Goal: Task Accomplishment & Management: Manage account settings

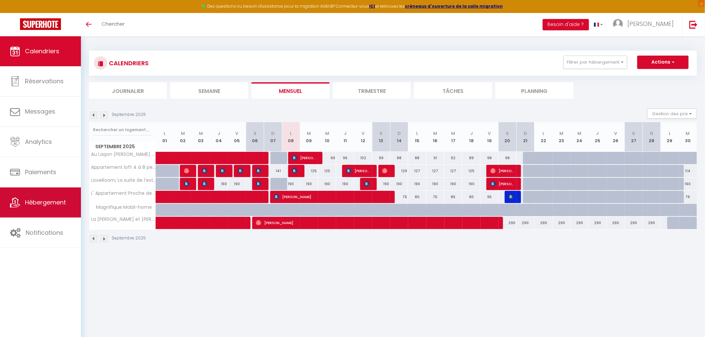
click at [45, 202] on span "Hébergement" at bounding box center [45, 202] width 41 height 8
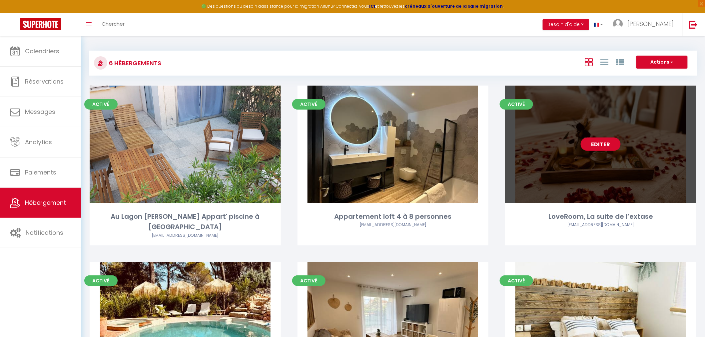
click at [564, 134] on div "Editer" at bounding box center [600, 145] width 191 height 118
select select "3"
select select "2"
select select "1"
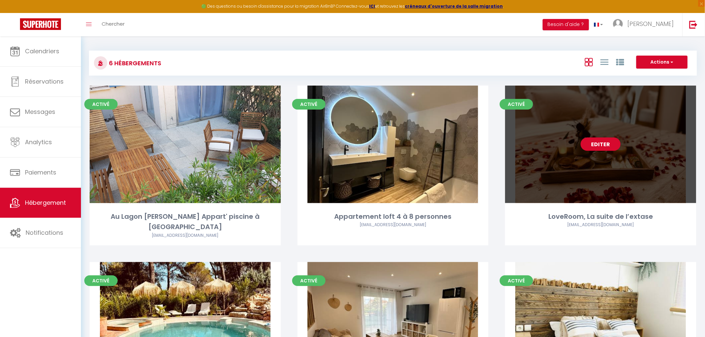
select select
select select "28"
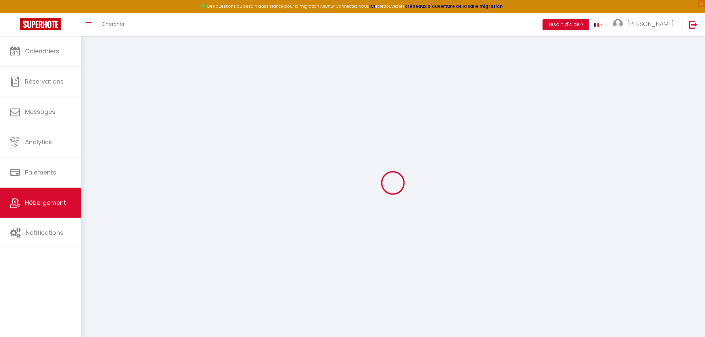
select select
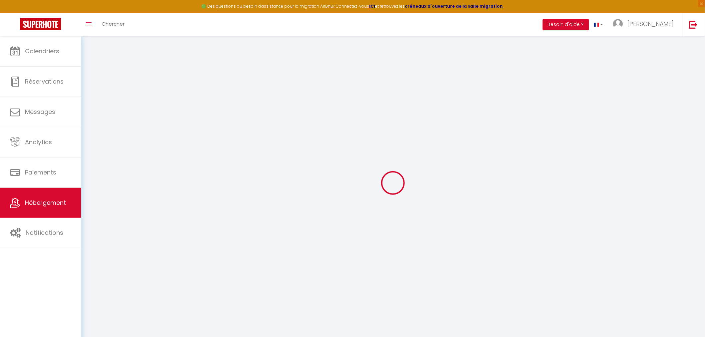
select select
checkbox input "false"
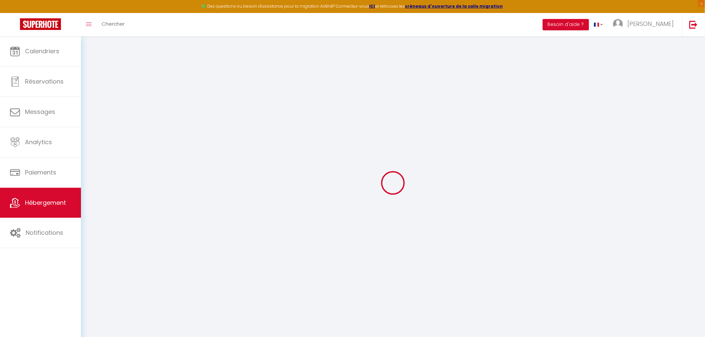
select select
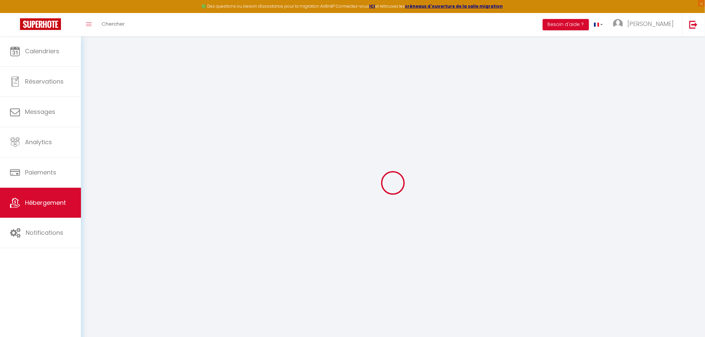
select select
select select "+ 20 %"
select select "+ 21 %"
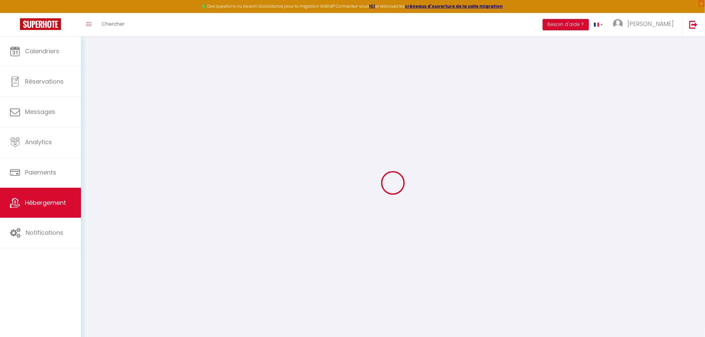
select select "+ 18 %"
select select "18:00"
select select
select select "11:00"
select select "30"
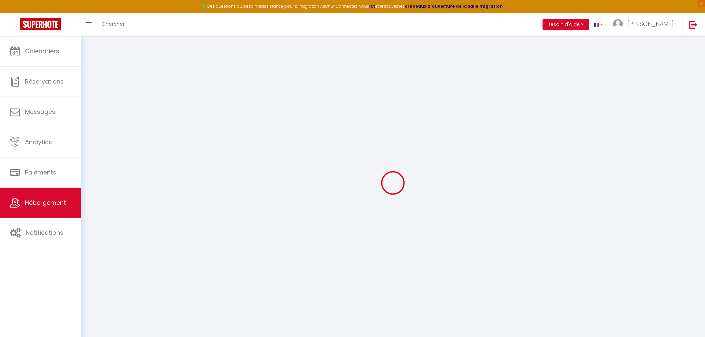
select select "120"
select select
checkbox input "false"
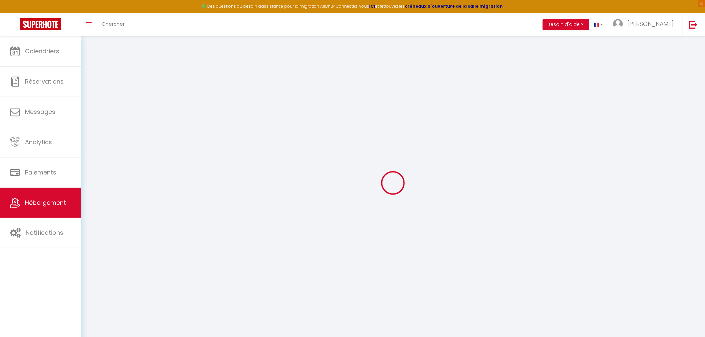
checkbox input "false"
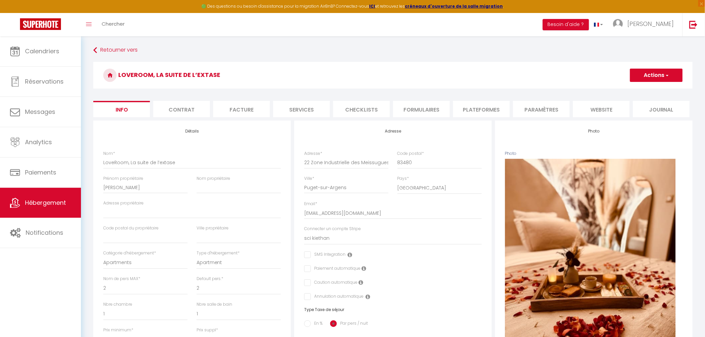
select select
checkbox input "false"
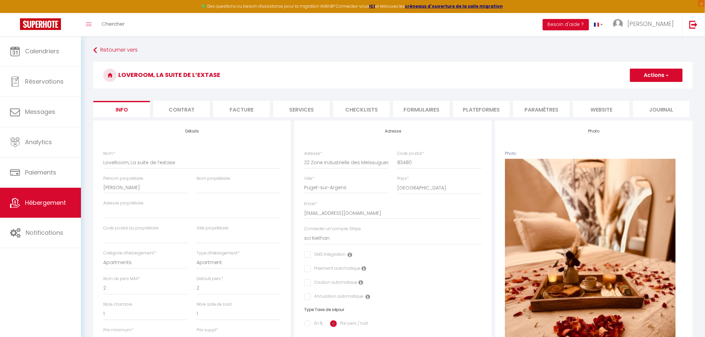
select select "365"
select select "EUR"
select select
select select "4893-1074489611326991225"
click at [485, 111] on li "Plateformes" at bounding box center [481, 109] width 57 height 16
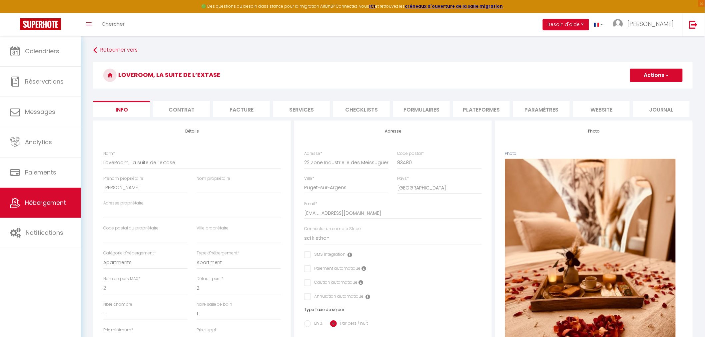
select select
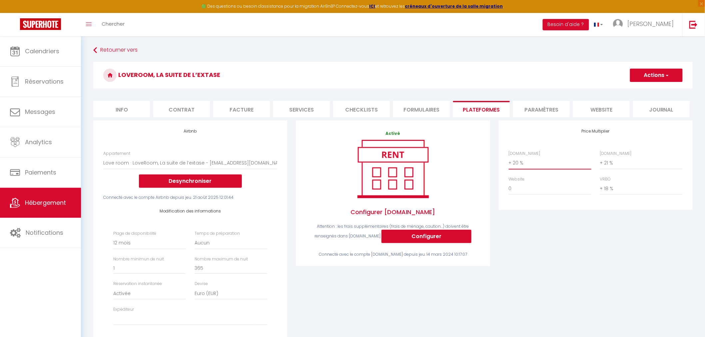
click at [510, 164] on select "0 + 1 % + 2 % + 3 % + 4 % + 5 % + 6 % + 7 % + 8 % + 9 %" at bounding box center [550, 163] width 83 height 13
select select "+ 19 %"
click at [509, 157] on select "0 + 1 % + 2 % + 3 % + 4 % + 5 % + 6 % + 7 % + 8 % + 9 %" at bounding box center [550, 163] width 83 height 13
select select
click at [604, 109] on li "website" at bounding box center [601, 109] width 57 height 16
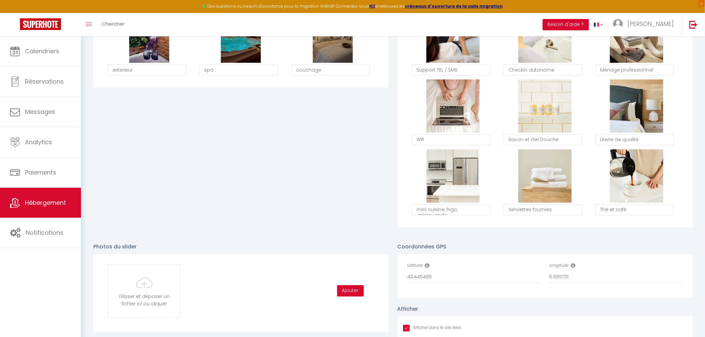
scroll to position [574, 0]
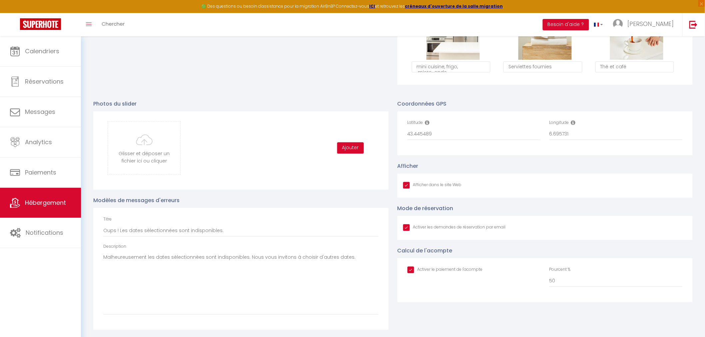
click at [411, 269] on input "checkbox" at bounding box center [445, 270] width 75 height 7
checkbox input "false"
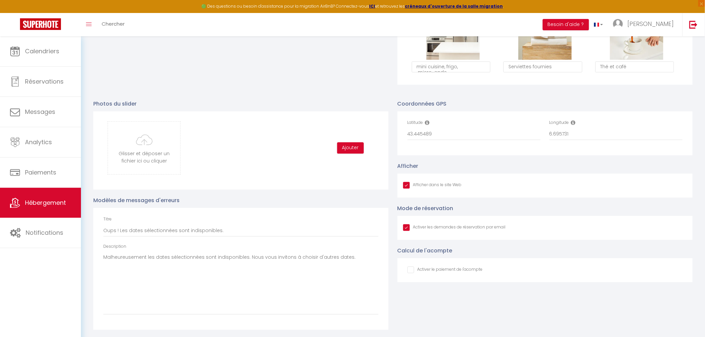
checkbox input "true"
click at [413, 269] on input "checkbox" at bounding box center [445, 270] width 75 height 7
checkbox input "true"
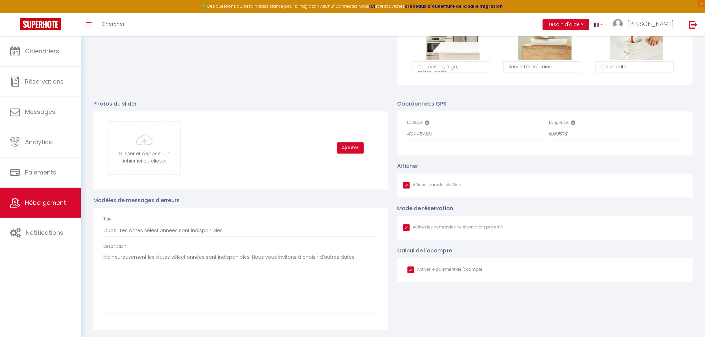
checkbox input "true"
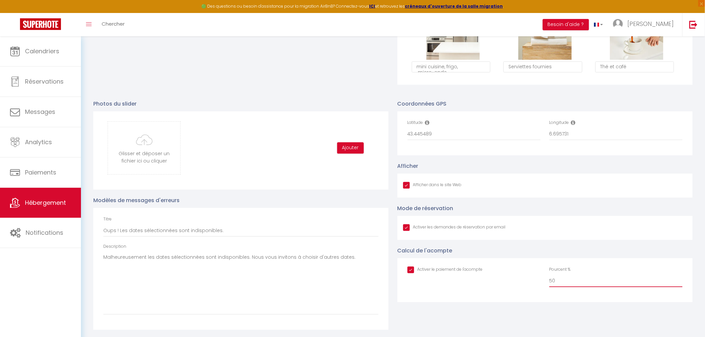
click at [553, 283] on input "50" at bounding box center [616, 281] width 133 height 12
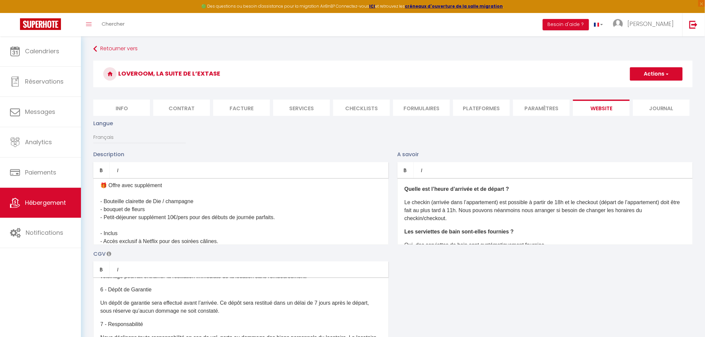
scroll to position [0, 0]
click at [669, 107] on li "Journal" at bounding box center [661, 109] width 57 height 16
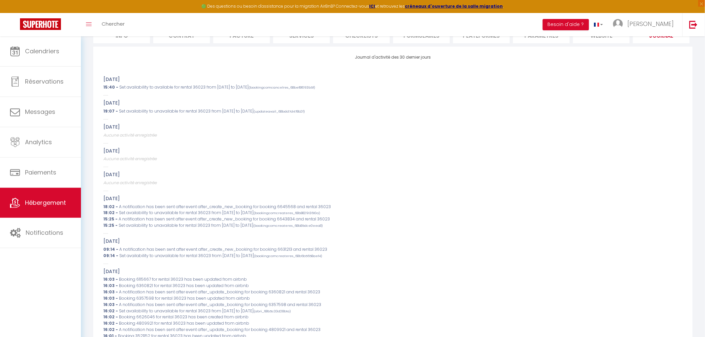
scroll to position [111, 0]
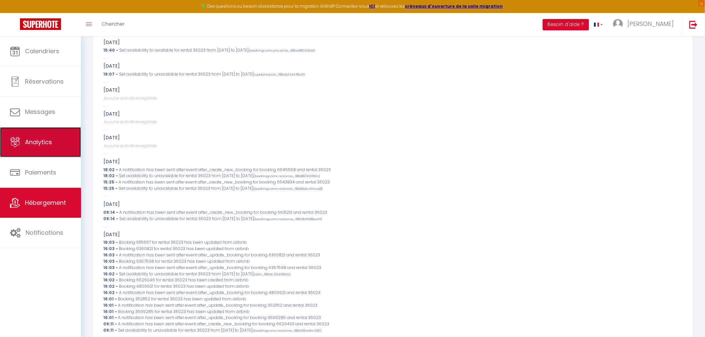
click at [37, 145] on span "Analytics" at bounding box center [38, 142] width 27 height 8
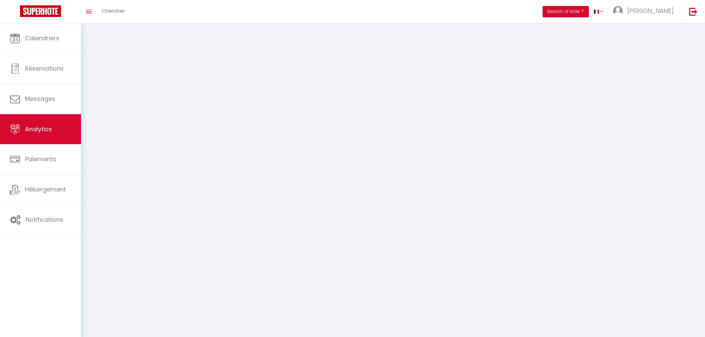
select select "2025"
select select "9"
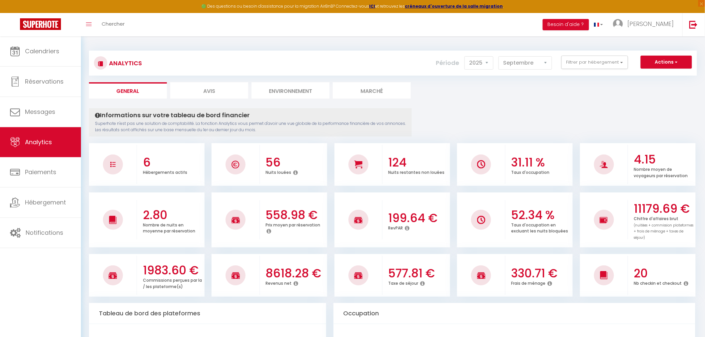
click at [214, 90] on li "Avis" at bounding box center [209, 90] width 78 height 16
select select "2025"
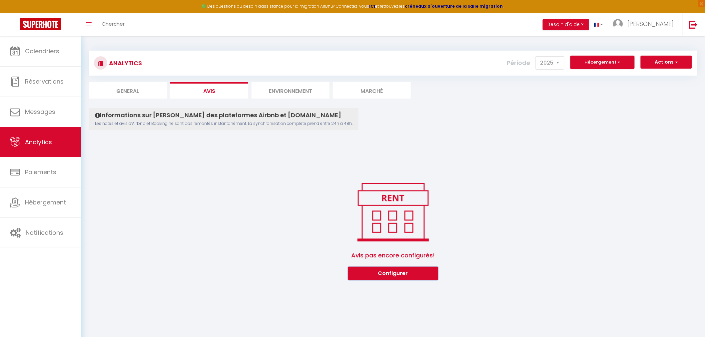
click at [389, 276] on button "Configurer" at bounding box center [393, 273] width 90 height 13
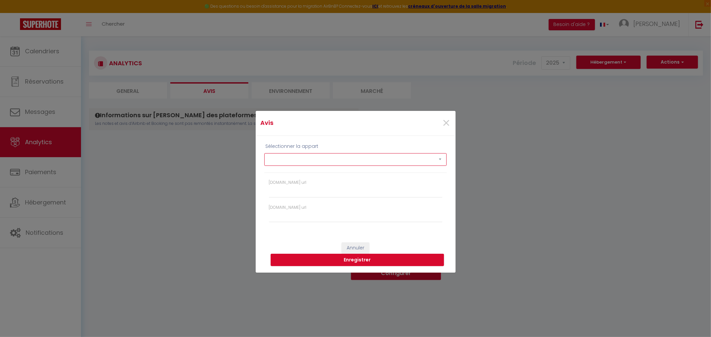
click at [439, 156] on select "Au Lagon [PERSON_NAME] Appart' piscine à Fréjus Appartement loft 4 à 8 personne…" at bounding box center [355, 159] width 182 height 13
select select "36023"
click at [264, 153] on select "Au Lagon [PERSON_NAME] Appart' piscine à Fréjus Appartement loft 4 à 8 personne…" at bounding box center [355, 159] width 182 height 13
click at [282, 188] on input "[DOMAIN_NAME] url" at bounding box center [355, 192] width 173 height 12
paste input "[URL][DOMAIN_NAME]"
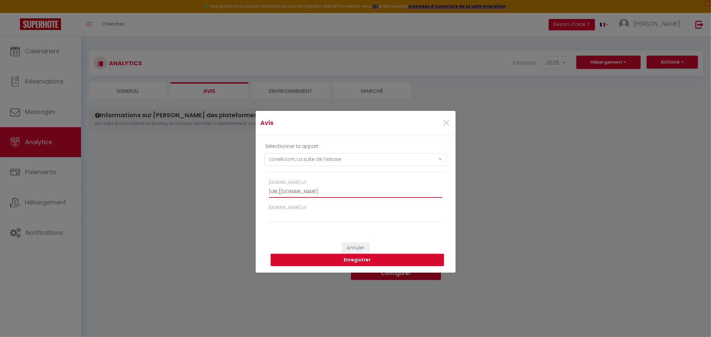
scroll to position [0, 190]
type input "[URL][DOMAIN_NAME]"
click at [365, 260] on button "Enregistrer" at bounding box center [357, 260] width 173 height 13
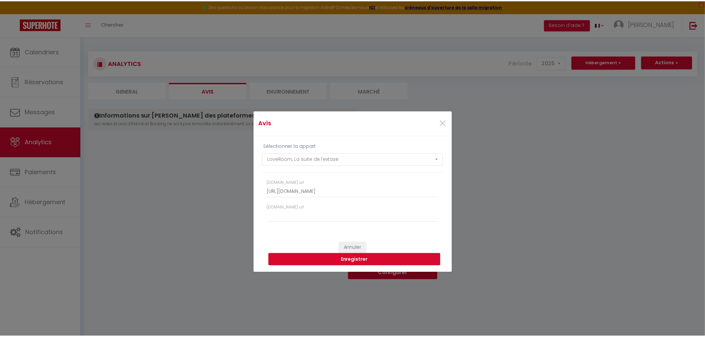
scroll to position [0, 0]
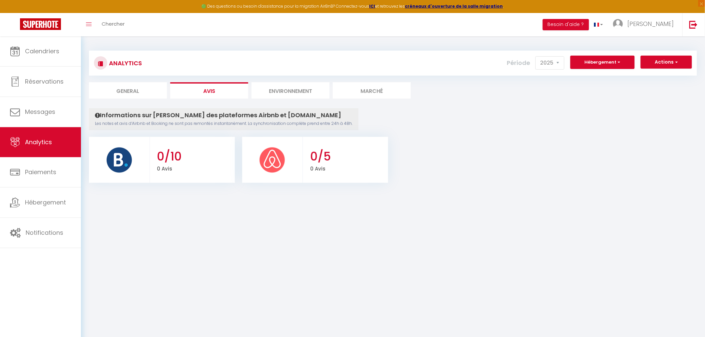
click at [329, 165] on p "0 Avis" at bounding box center [348, 168] width 76 height 9
click at [274, 163] on img at bounding box center [272, 160] width 27 height 27
click at [121, 151] on img at bounding box center [119, 160] width 27 height 27
click at [200, 87] on li "Avis" at bounding box center [209, 90] width 78 height 16
click at [136, 97] on li "General" at bounding box center [128, 90] width 78 height 16
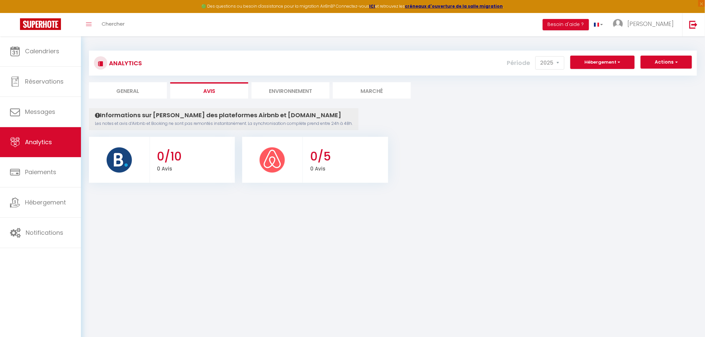
select select "2025"
select select "9"
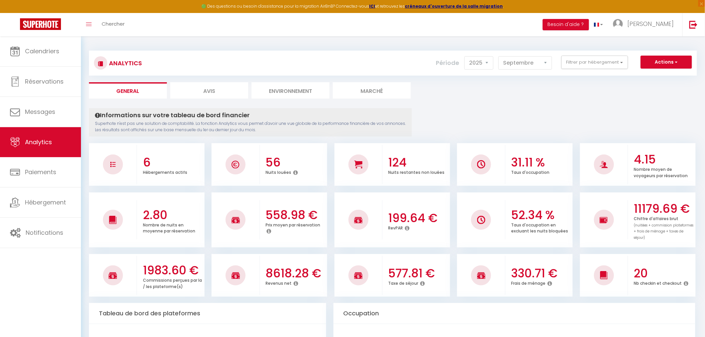
click at [202, 91] on li "Avis" at bounding box center [209, 90] width 78 height 16
select select "2025"
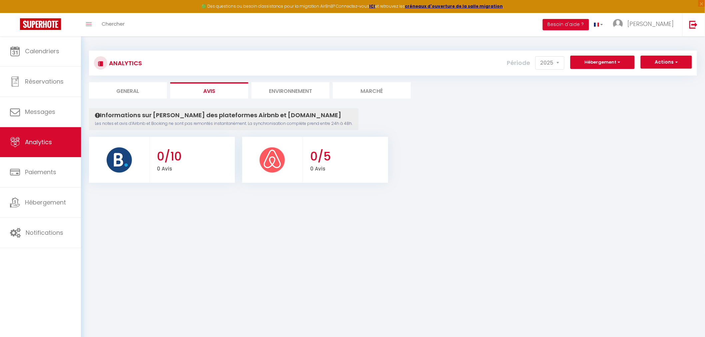
click at [315, 161] on h3 "0/5" at bounding box center [348, 157] width 76 height 14
click at [281, 162] on img at bounding box center [272, 160] width 27 height 27
click at [288, 91] on li "Environnement" at bounding box center [291, 90] width 78 height 16
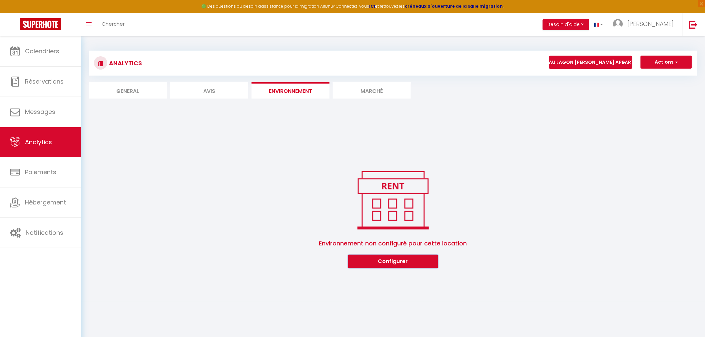
click at [379, 260] on button "Configurer" at bounding box center [393, 261] width 90 height 13
select select "2025"
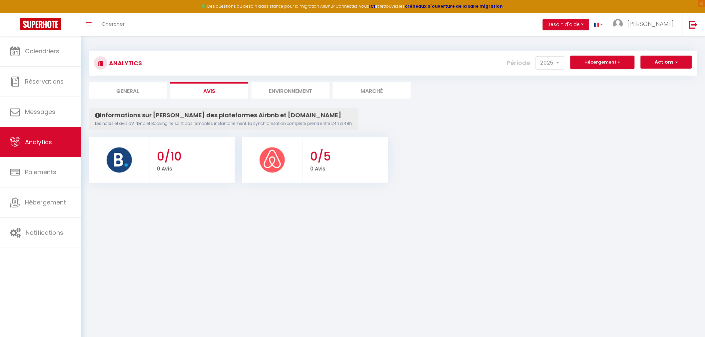
select select "2025"
select select "9"
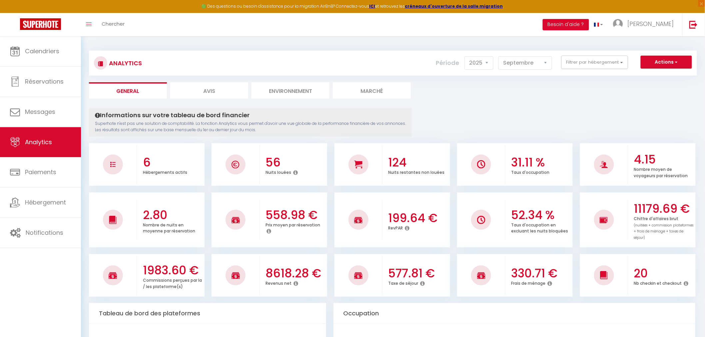
select select "2025"
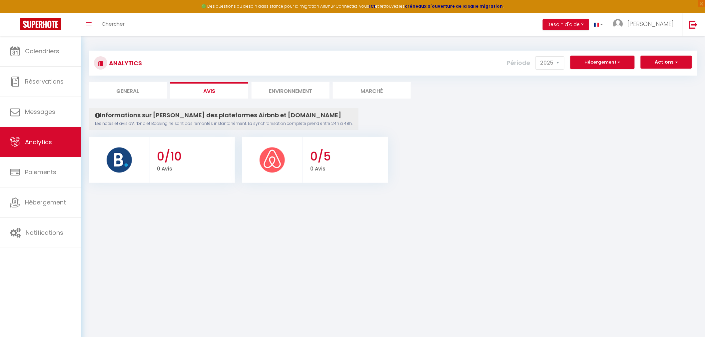
select select "2025"
select select "9"
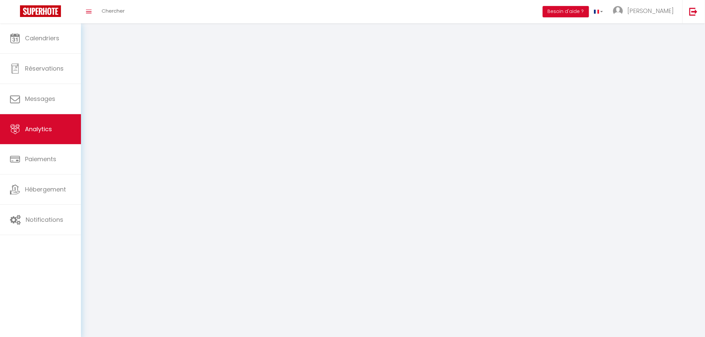
select select "2025"
select select "9"
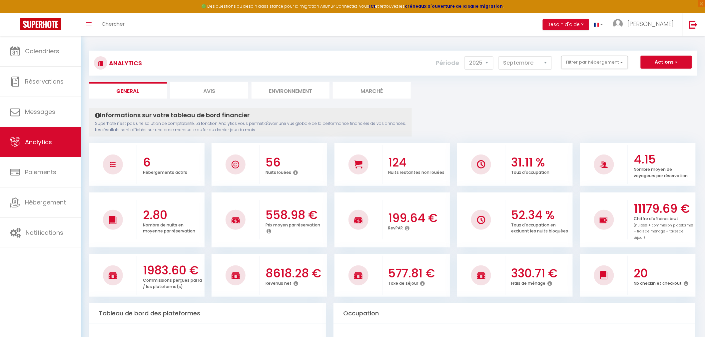
click at [203, 88] on li "Avis" at bounding box center [209, 90] width 78 height 16
select select "2025"
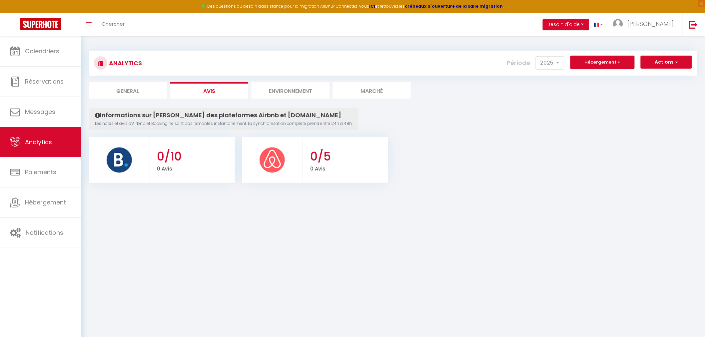
click at [366, 95] on li "Marché" at bounding box center [372, 90] width 78 height 16
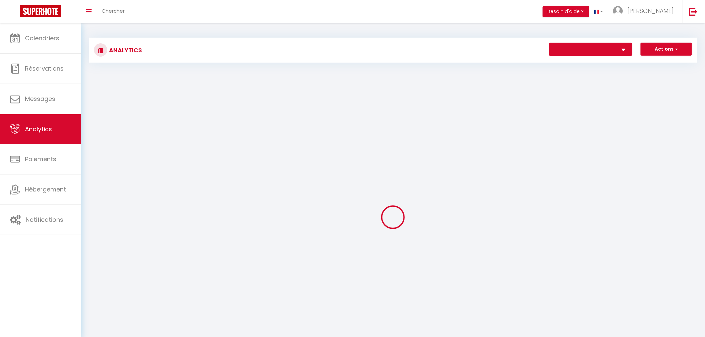
select select "36021"
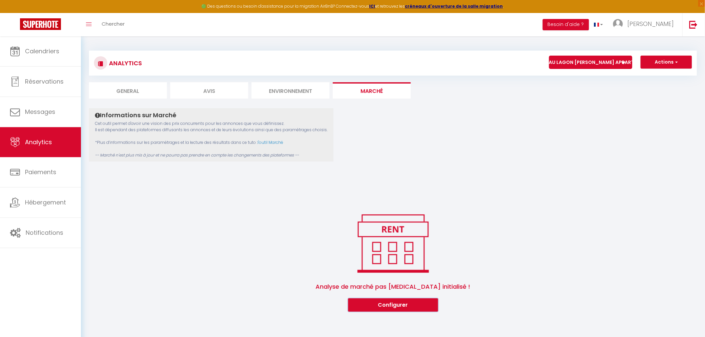
click at [387, 306] on button "Configurer" at bounding box center [393, 305] width 90 height 13
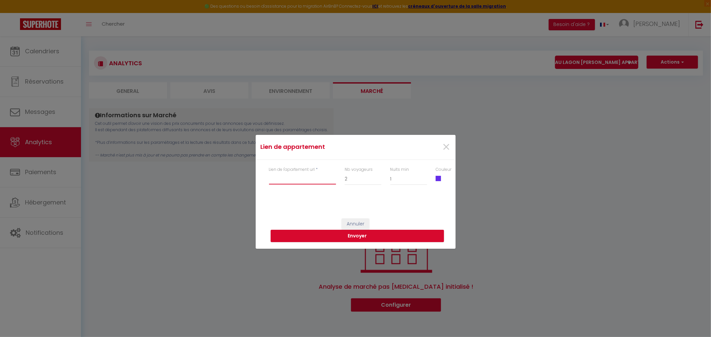
click at [290, 174] on input "Lien de l'apartement url" at bounding box center [302, 179] width 67 height 12
click at [186, 180] on div "Lien de appartement × Lien de l'apartement url * Nb voyageurs 1 2 3 4 5 6 7 8 9…" at bounding box center [355, 168] width 711 height 337
click at [449, 144] on span "×" at bounding box center [446, 147] width 8 height 20
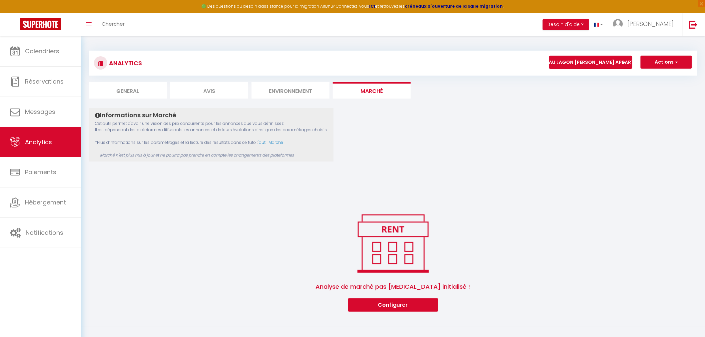
click at [226, 92] on li "Avis" at bounding box center [209, 90] width 78 height 16
select select "2025"
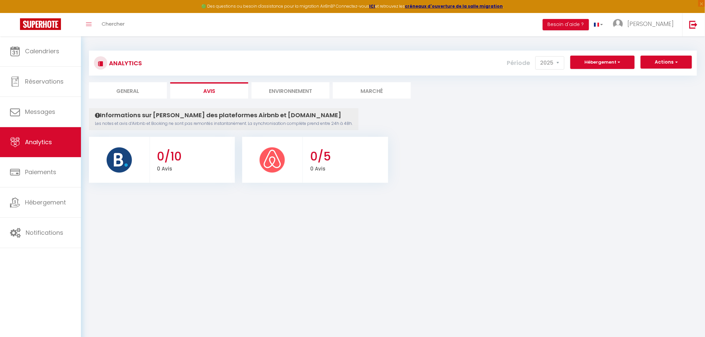
click at [133, 87] on li "General" at bounding box center [128, 90] width 78 height 16
select select "2025"
select select "9"
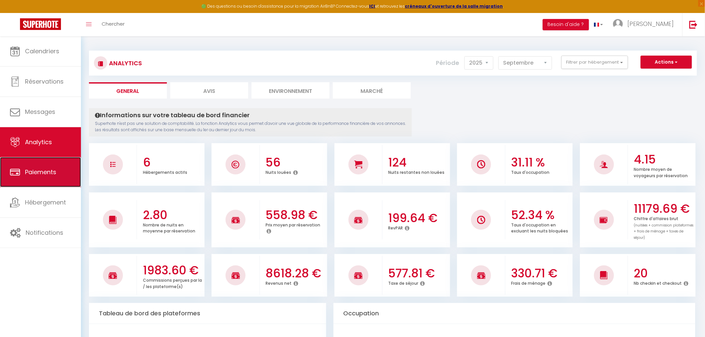
click at [36, 174] on span "Paiements" at bounding box center [40, 172] width 31 height 8
select select "2"
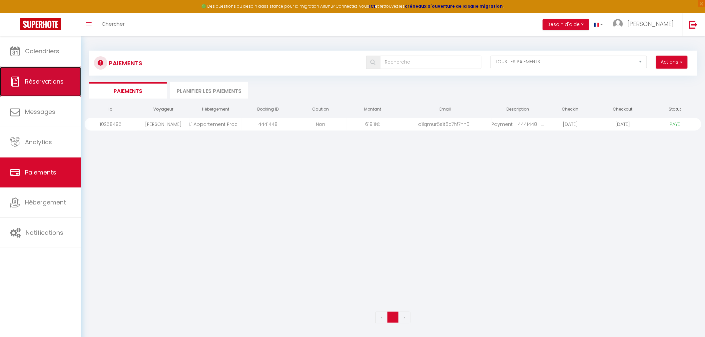
click at [50, 77] on span "Réservations" at bounding box center [44, 81] width 39 height 8
select select "not_cancelled"
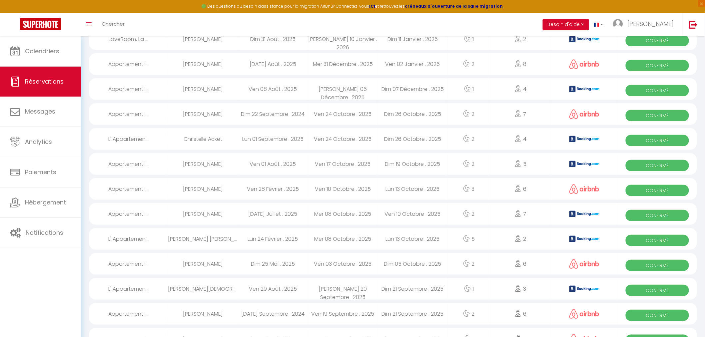
scroll to position [37, 0]
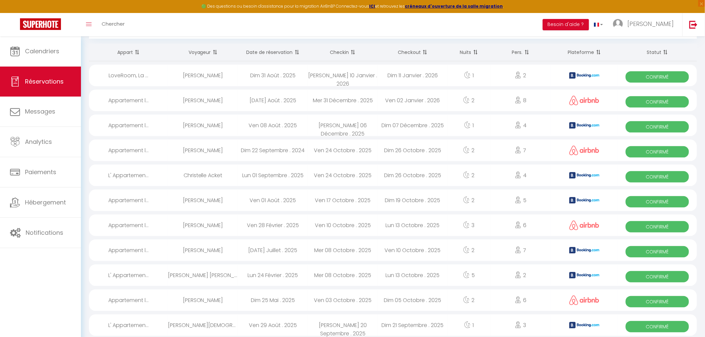
click at [586, 52] on th "Plateforme" at bounding box center [584, 53] width 67 height 18
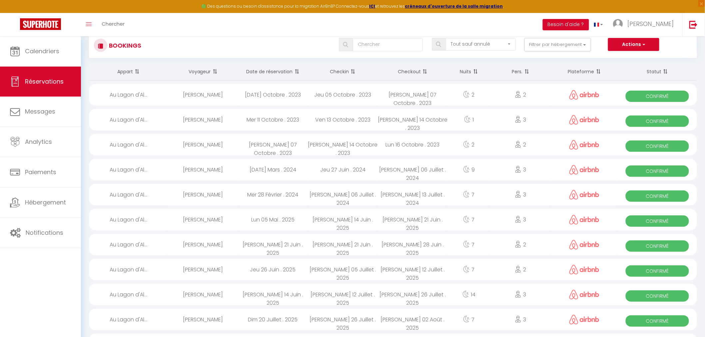
scroll to position [0, 0]
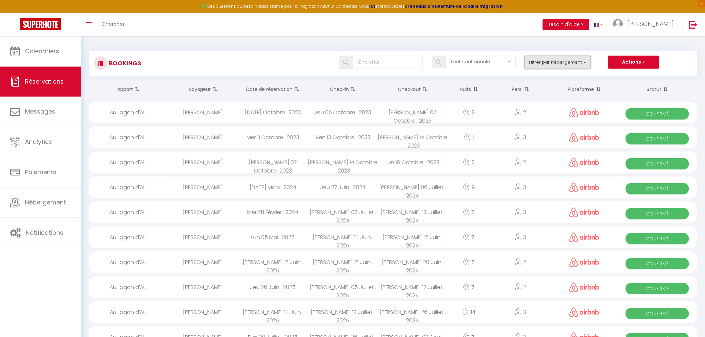
click at [577, 64] on button "Filtrer par hébergement" at bounding box center [558, 62] width 67 height 13
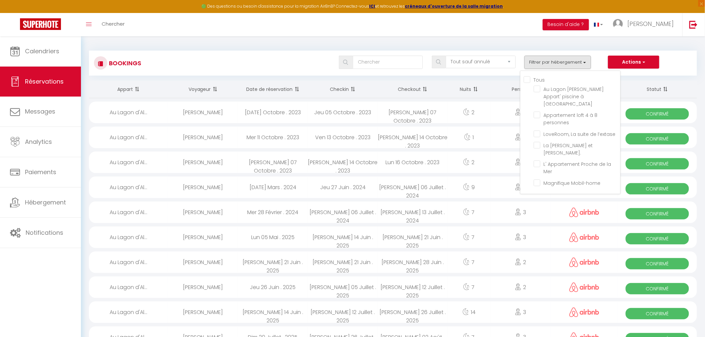
click at [638, 71] on div "Bookings Tous les statuts Annulé Confirmé Non Confirmé Tout sauf annulé No Show…" at bounding box center [393, 63] width 608 height 25
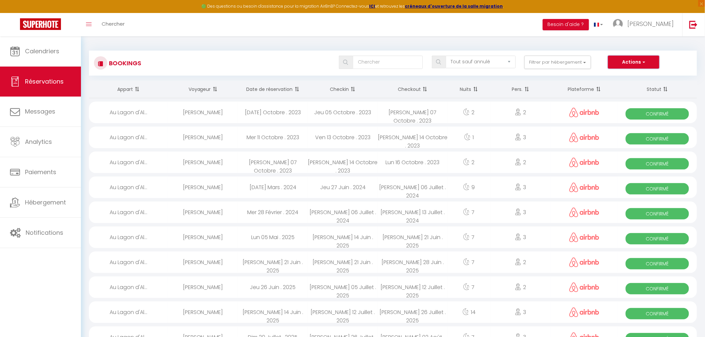
click at [642, 63] on span "button" at bounding box center [644, 62] width 4 height 7
click at [494, 60] on select "Tous les statuts Annulé Confirmé Non Confirmé Tout sauf annulé No Show Request" at bounding box center [481, 62] width 70 height 13
